Goal: Task Accomplishment & Management: Use online tool/utility

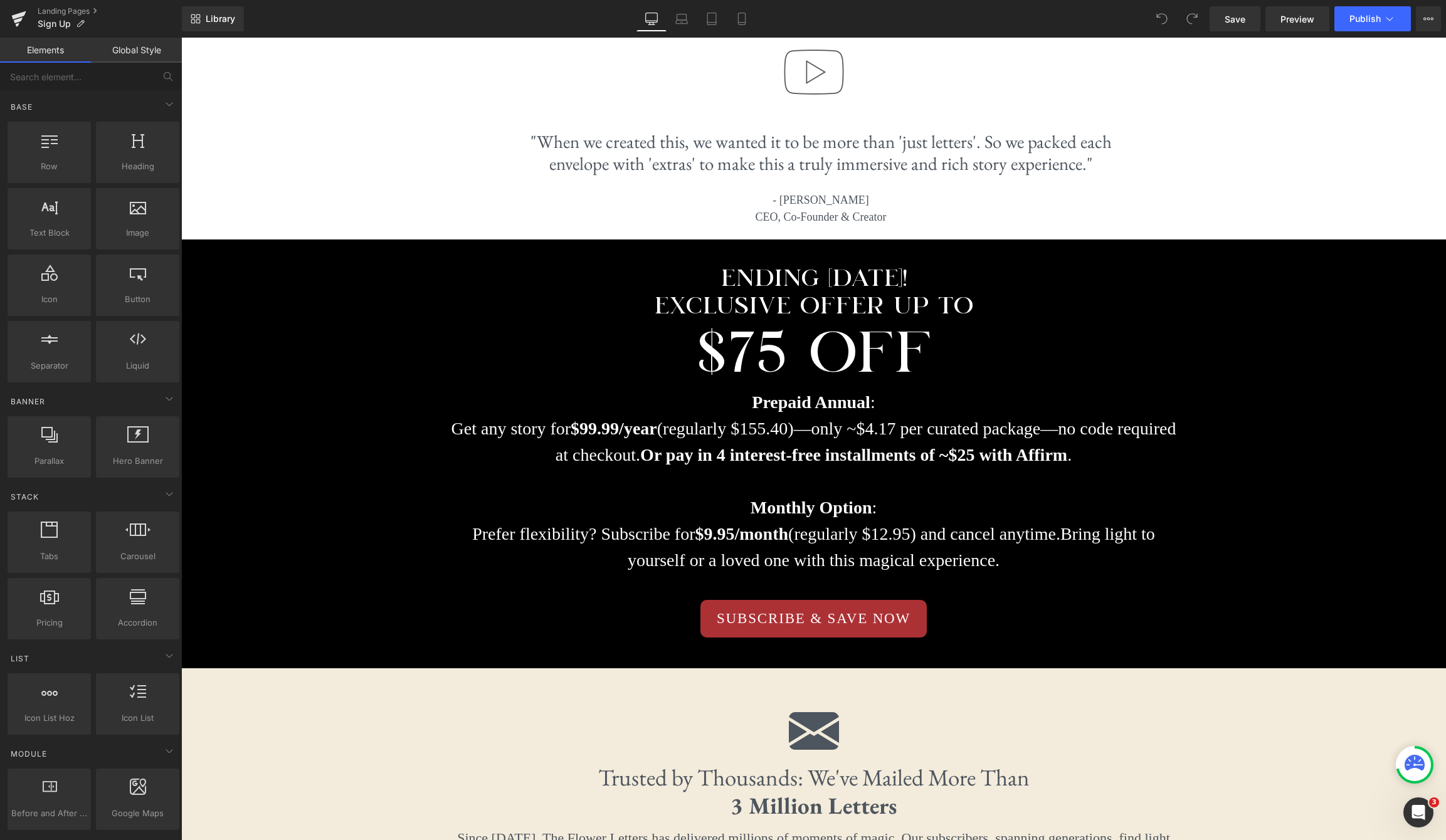
scroll to position [3588, 0]
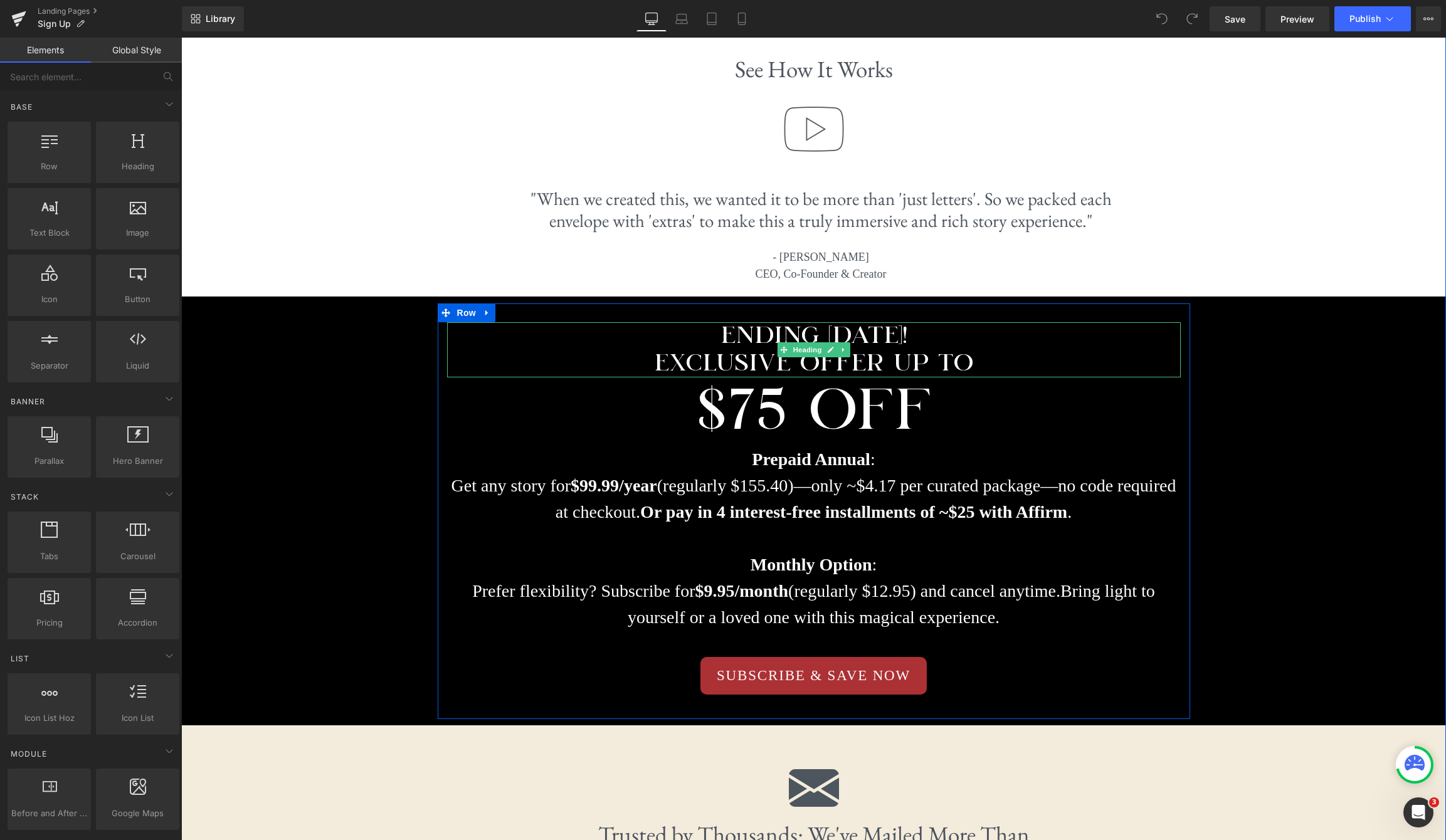
click at [901, 322] on h1 "ENDING [DATE]!" at bounding box center [813, 335] width 733 height 27
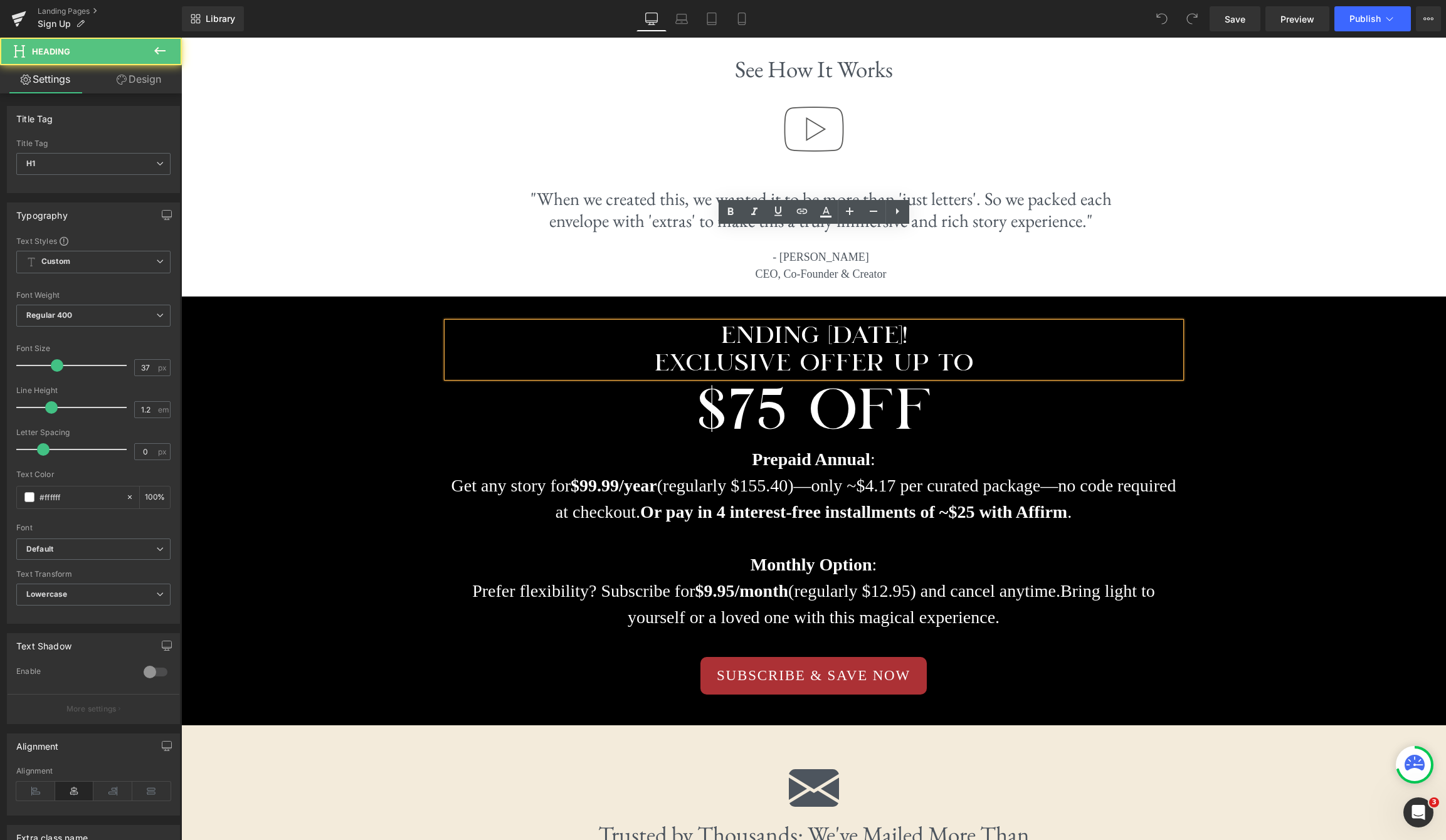
click at [917, 322] on h1 "ENDING [DATE]!" at bounding box center [813, 335] width 733 height 27
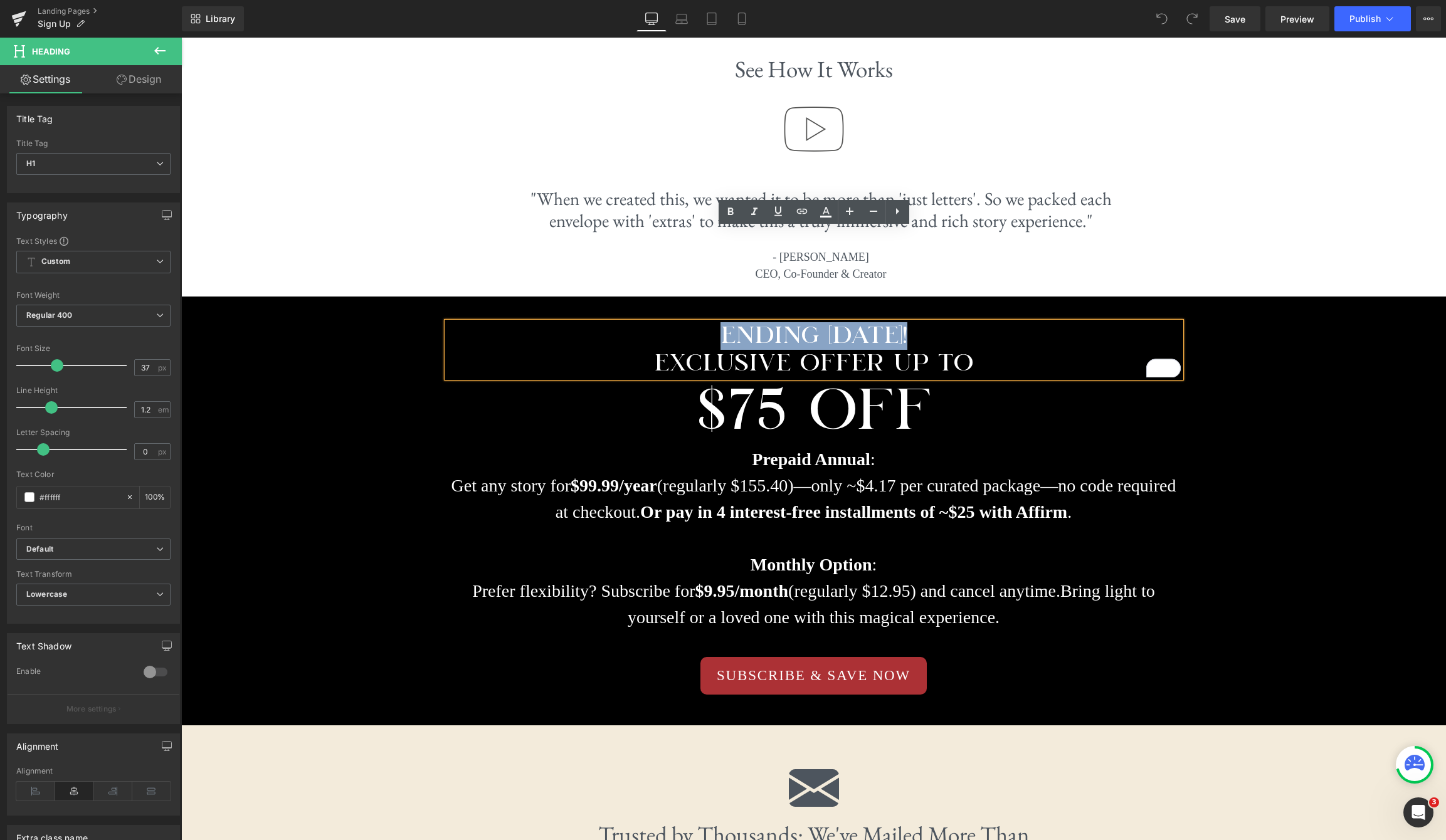
drag, startPoint x: 929, startPoint y: 239, endPoint x: 695, endPoint y: 237, distance: 234.0
click at [695, 322] on h1 "ENDING [DATE]!" at bounding box center [813, 335] width 733 height 27
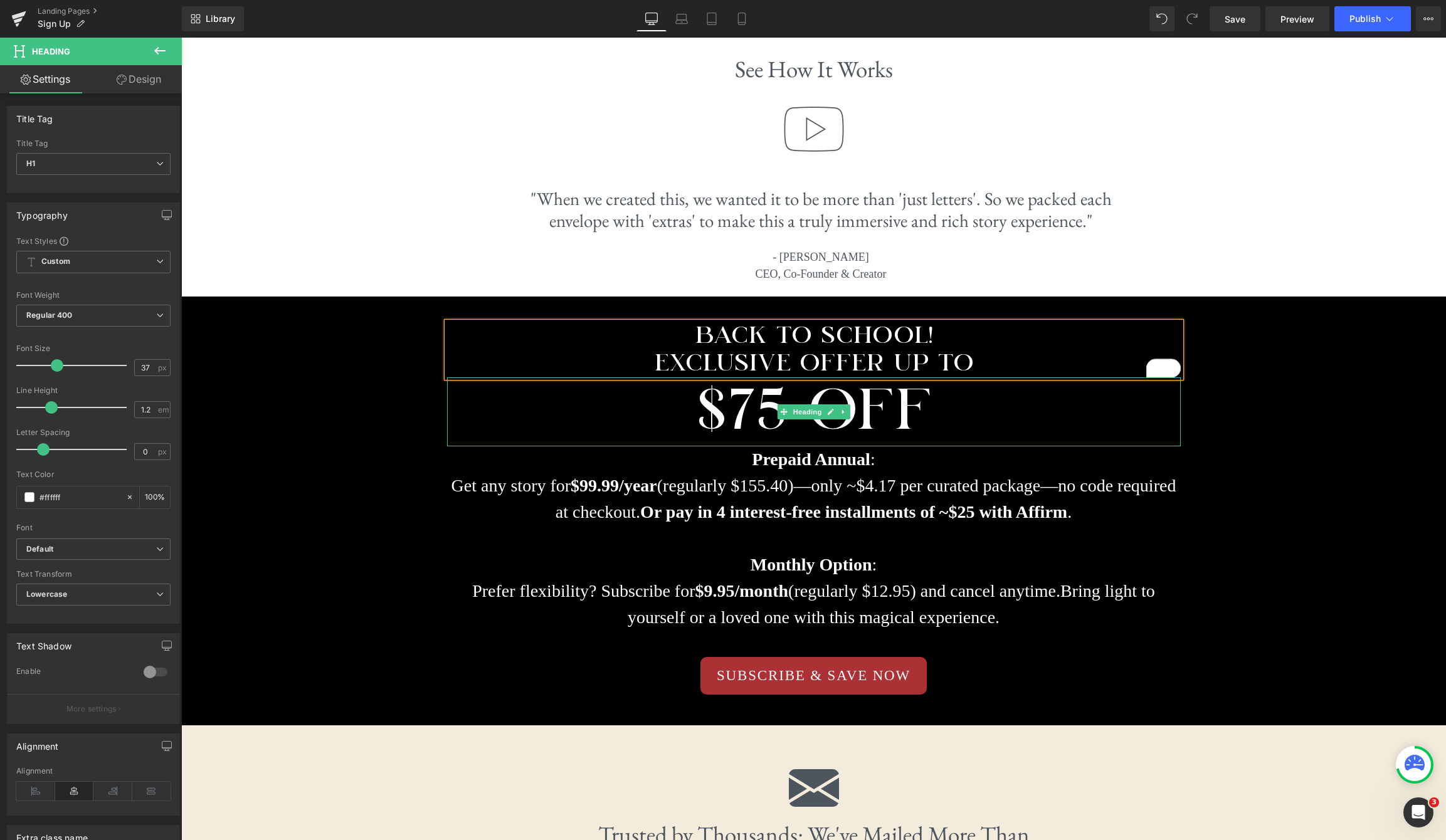
click at [774, 377] on h1 "$75 OFF" at bounding box center [813, 411] width 733 height 68
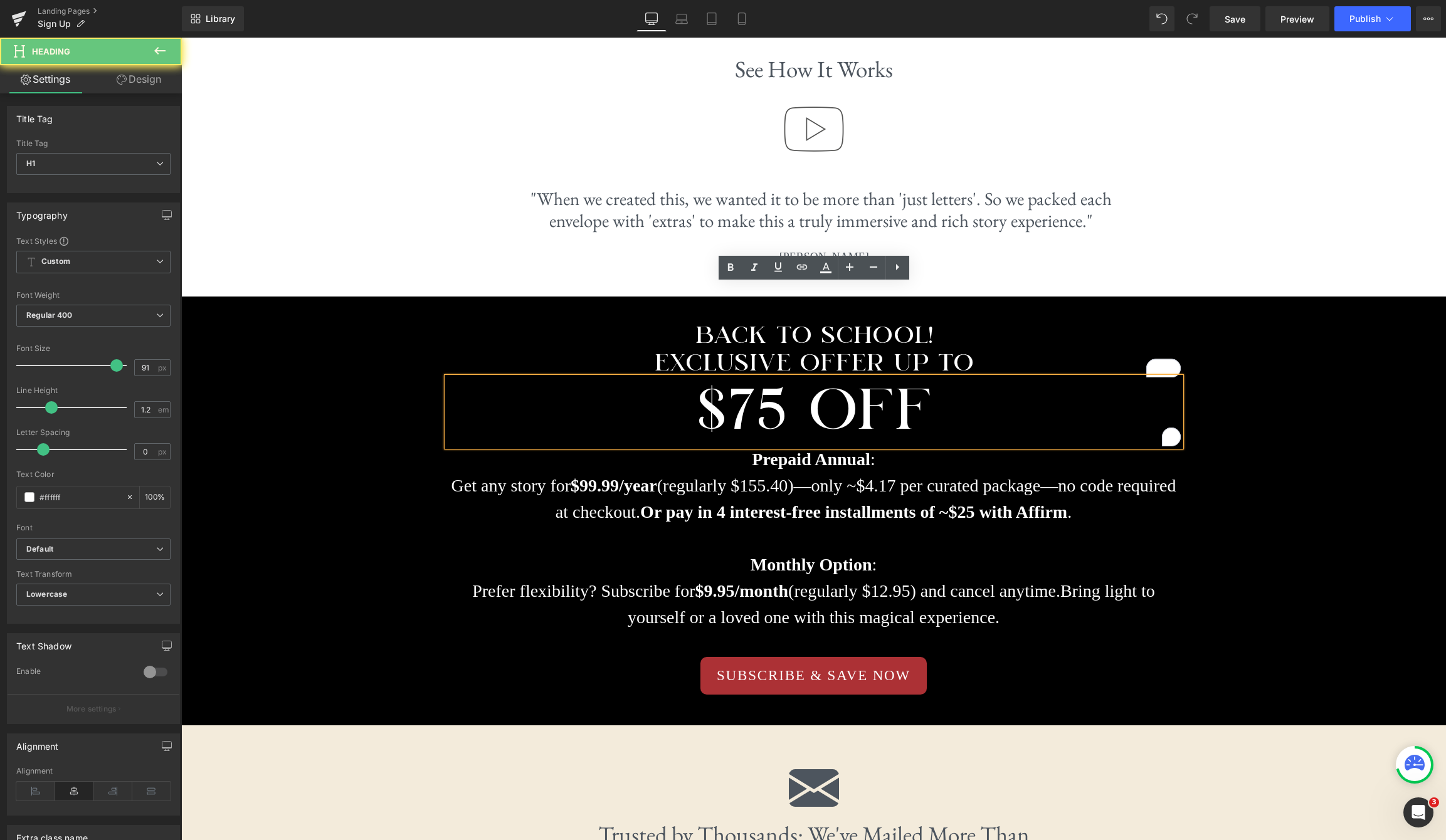
click at [782, 377] on h1 "$75 OFF" at bounding box center [813, 411] width 733 height 68
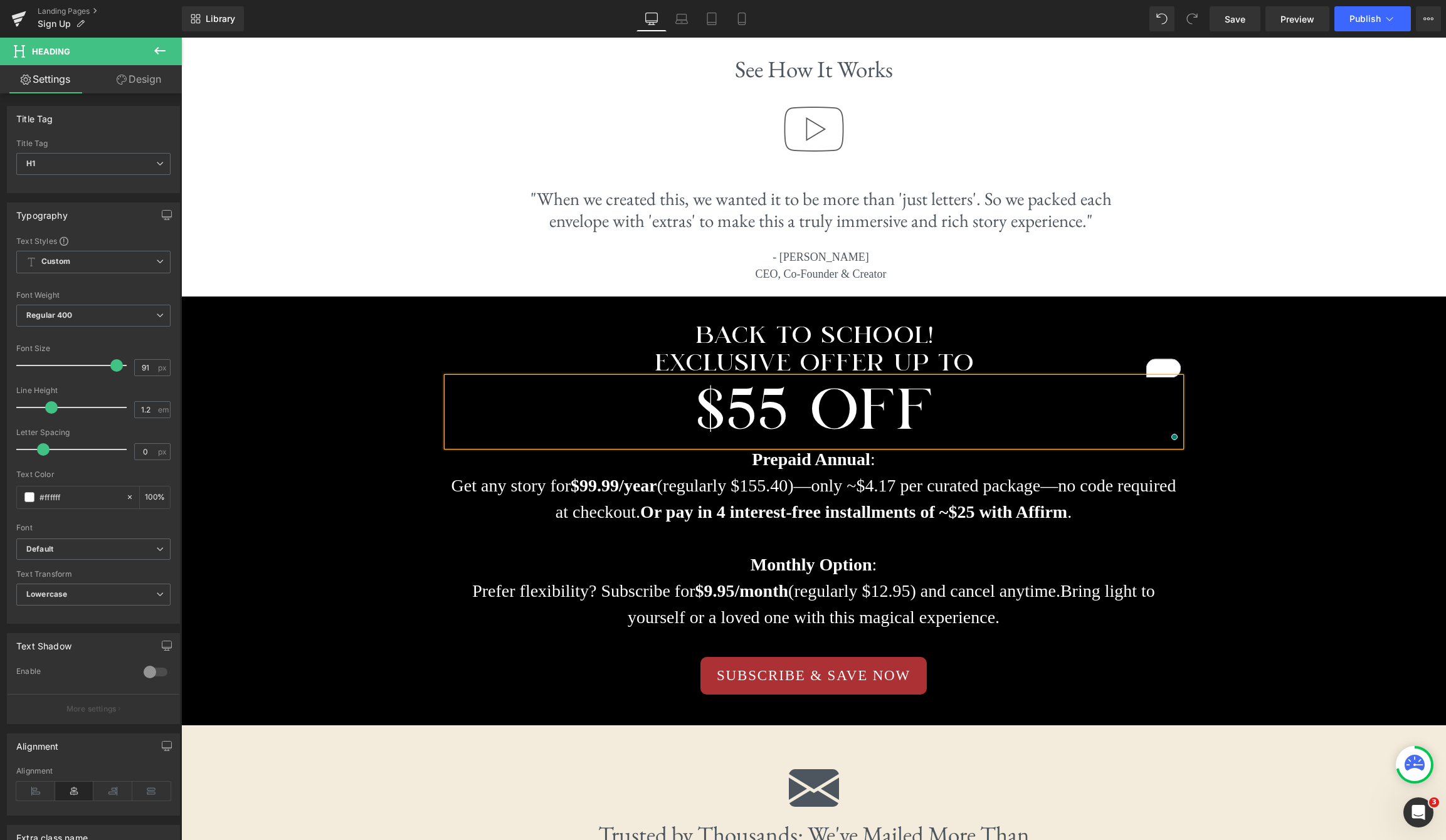
click at [1277, 158] on div "Image Image 1. Choose your story Text Block Select an adventure like [PERSON_NA…" at bounding box center [813, 328] width 1264 height 1396
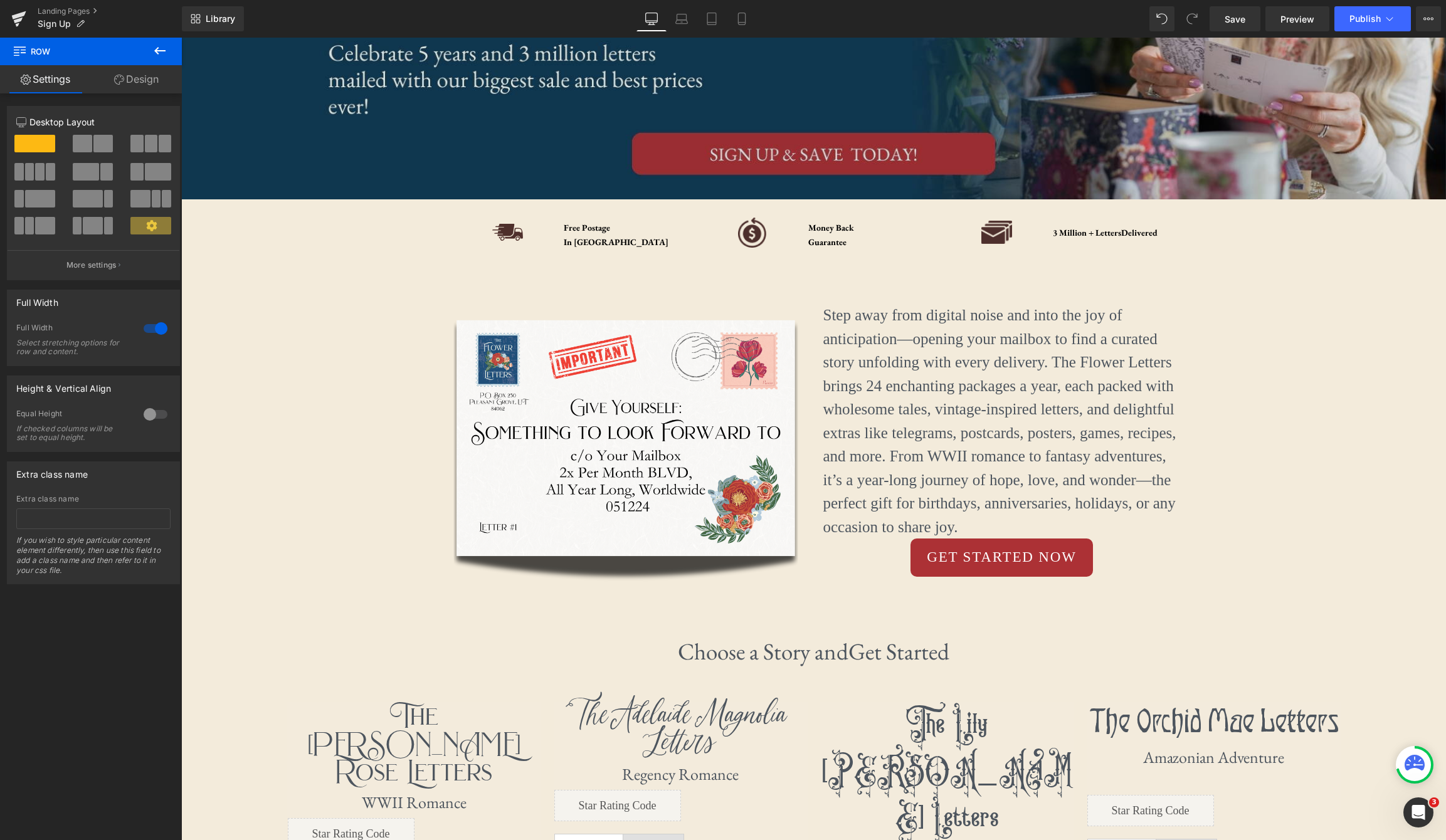
scroll to position [0, 0]
